Goal: Information Seeking & Learning: Find specific fact

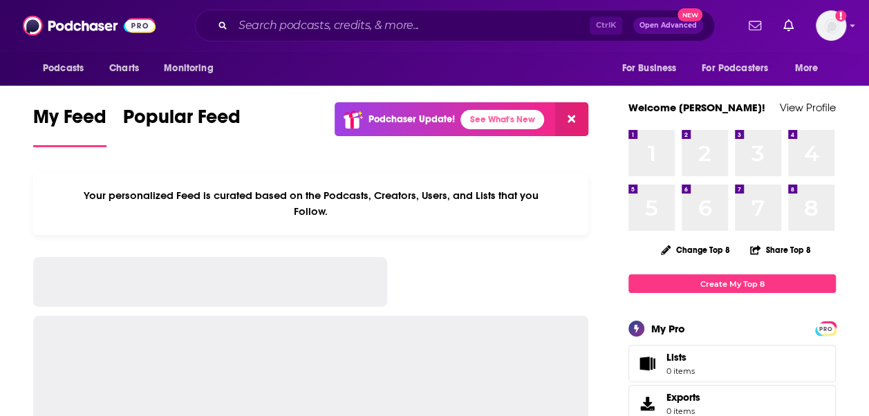
click at [263, 24] on input "Search podcasts, credits, & more..." at bounding box center [411, 26] width 357 height 22
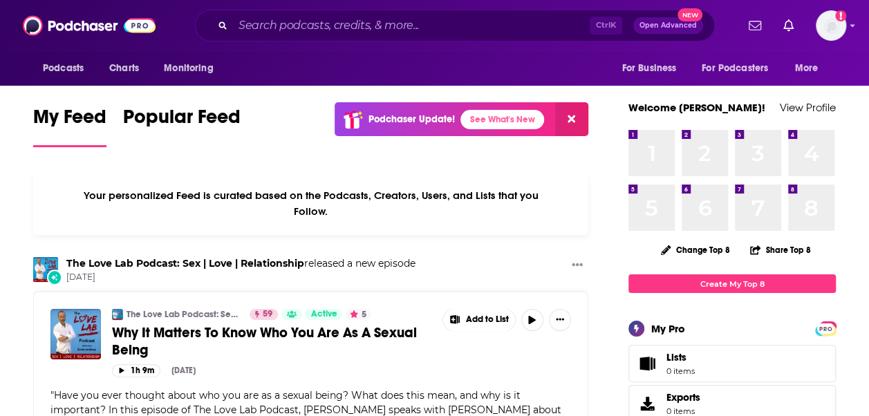
click at [249, 28] on input "Search podcasts, credits, & more..." at bounding box center [411, 26] width 357 height 22
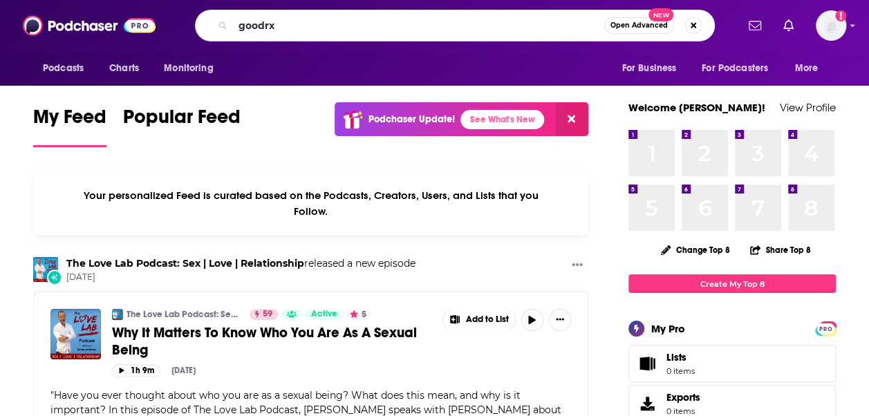
type input "goodrx"
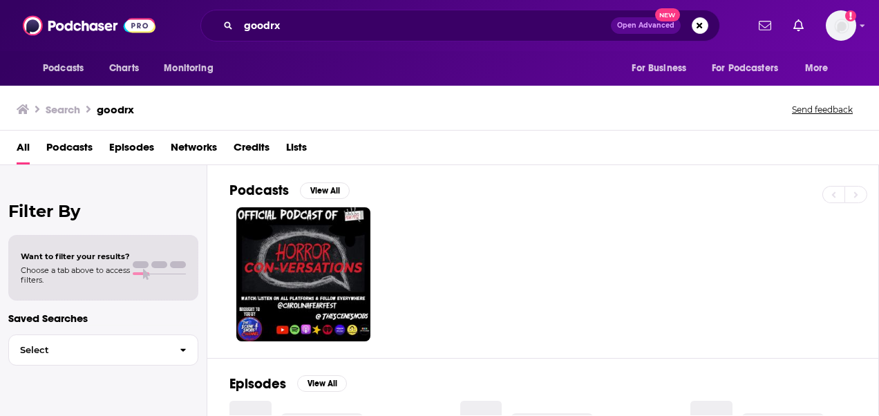
click at [131, 148] on span "Episodes" at bounding box center [131, 150] width 45 height 28
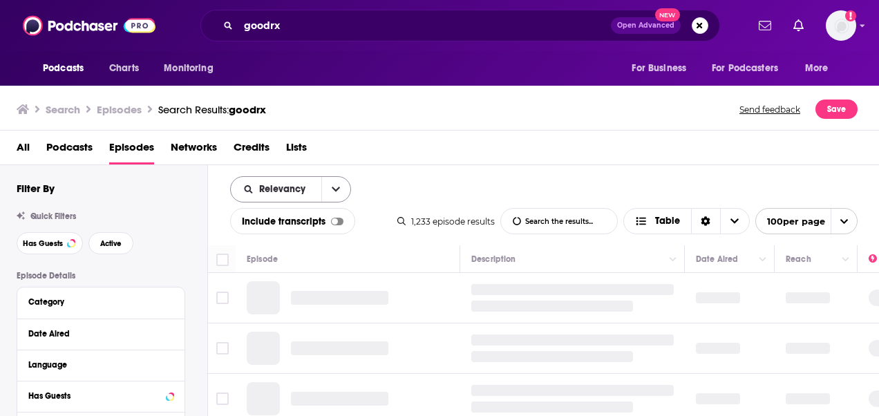
click at [335, 190] on icon "open menu" at bounding box center [336, 189] width 8 height 5
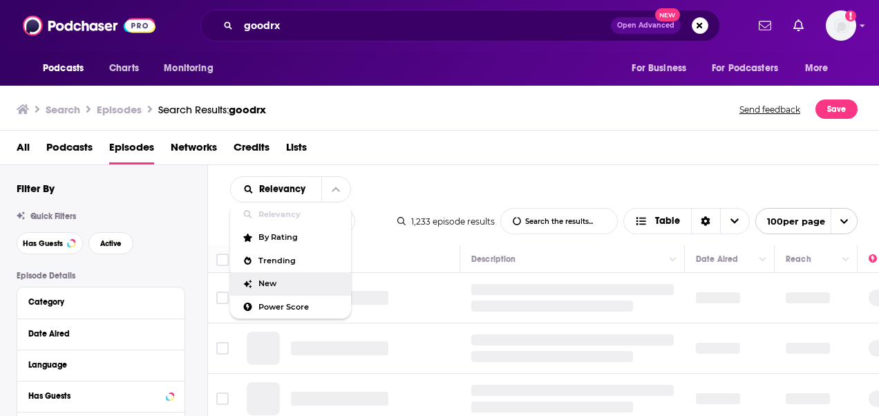
click at [292, 286] on span "New" at bounding box center [300, 284] width 82 height 8
